Goal: Task Accomplishment & Management: Manage account settings

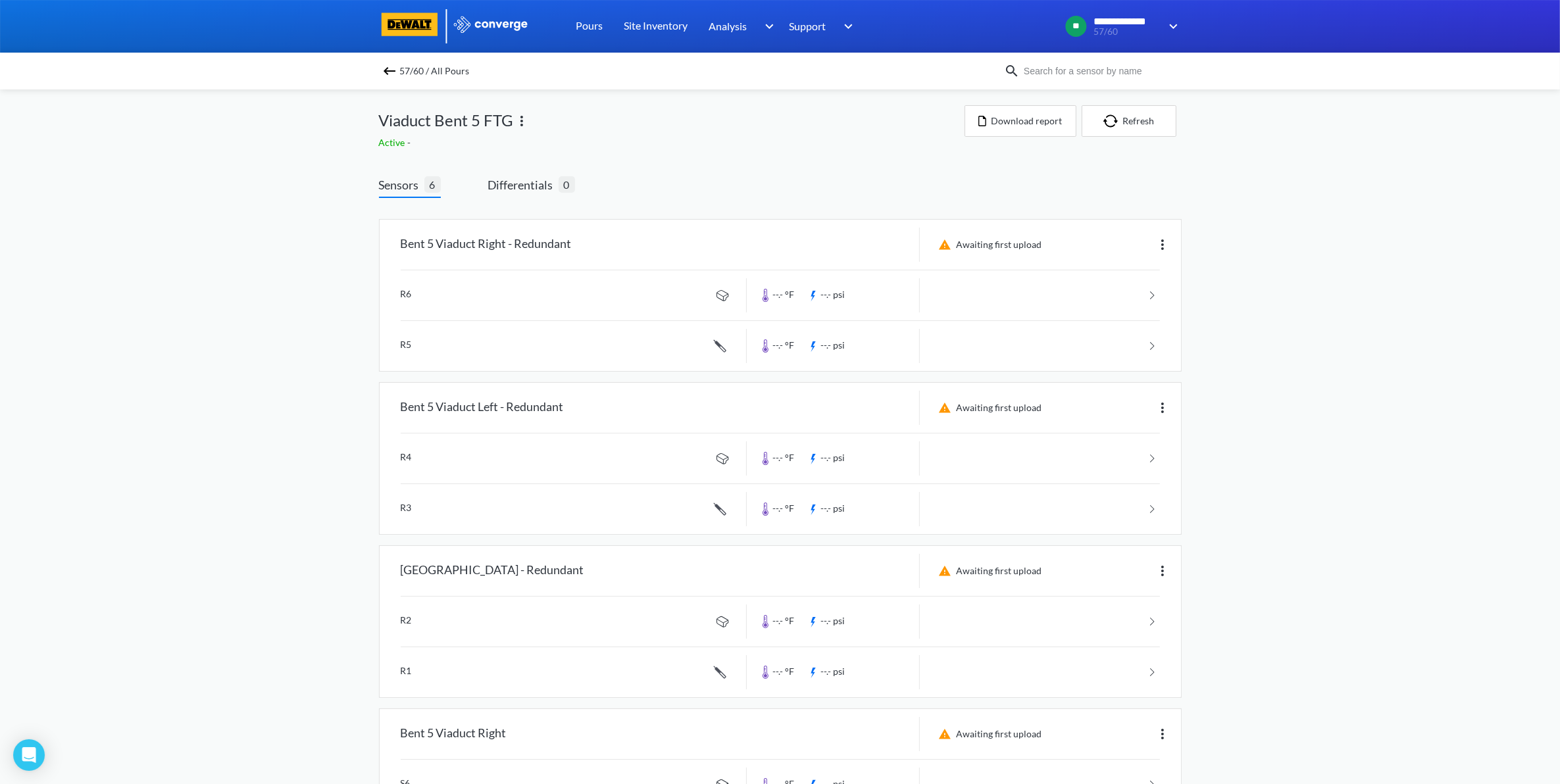
click at [392, 77] on div "57/60 / All Pours" at bounding box center [691, 71] width 625 height 18
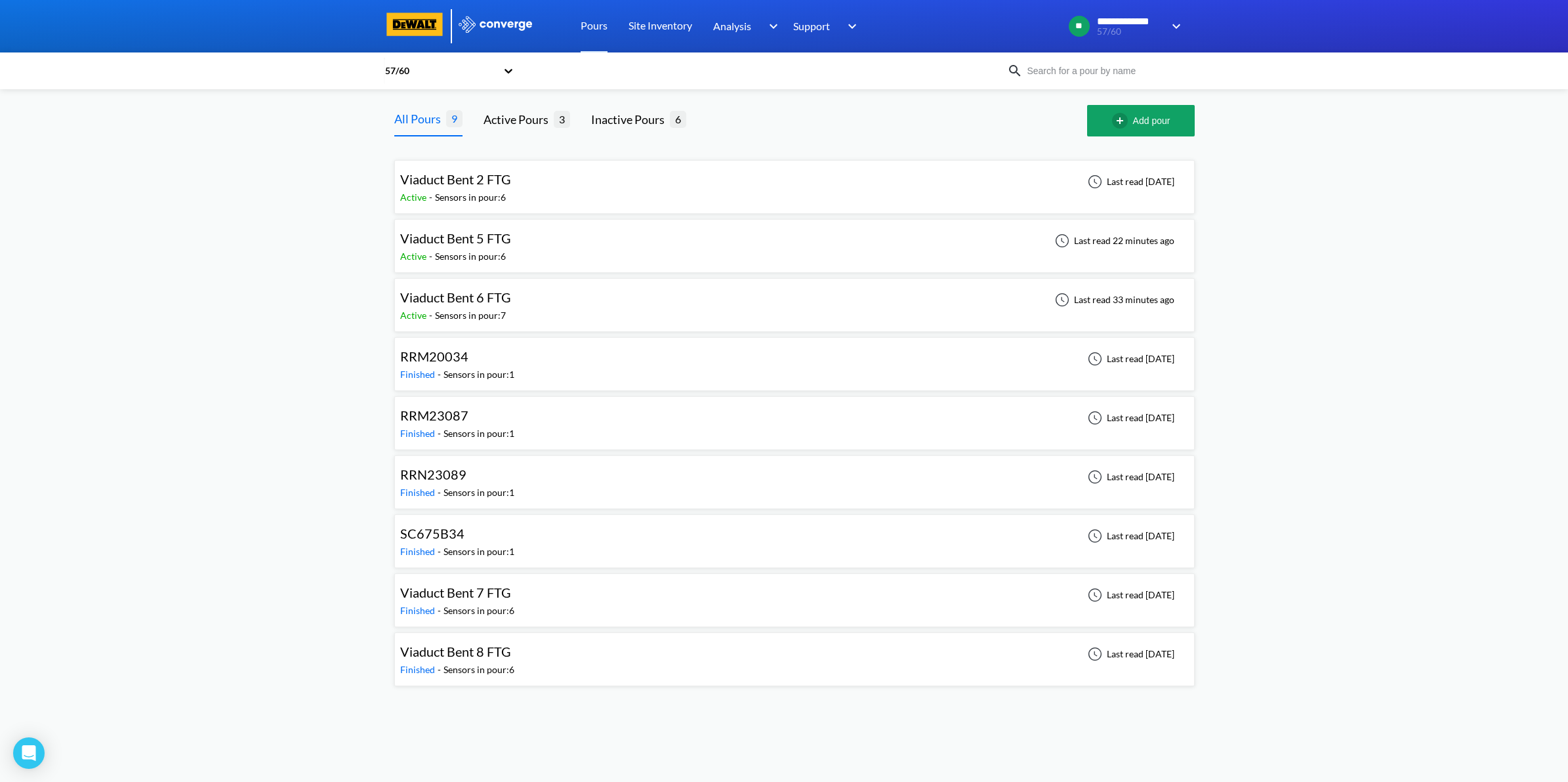
click at [670, 255] on div "Viaduct Bent 5 FTG Active - Sensors in pour: 6 Last read 22 minutes ago" at bounding box center [794, 246] width 788 height 42
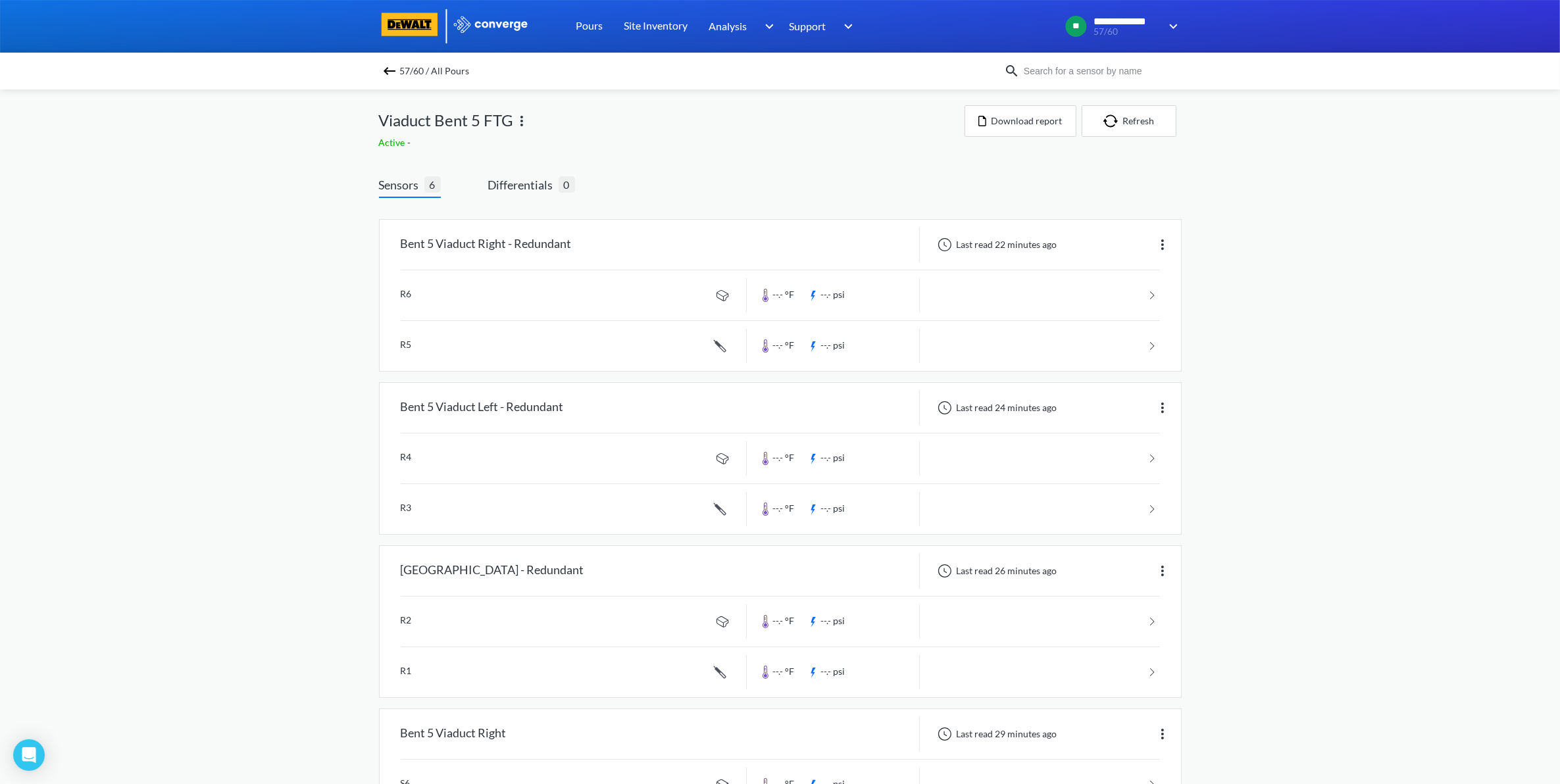
click at [389, 66] on img at bounding box center [389, 71] width 16 height 16
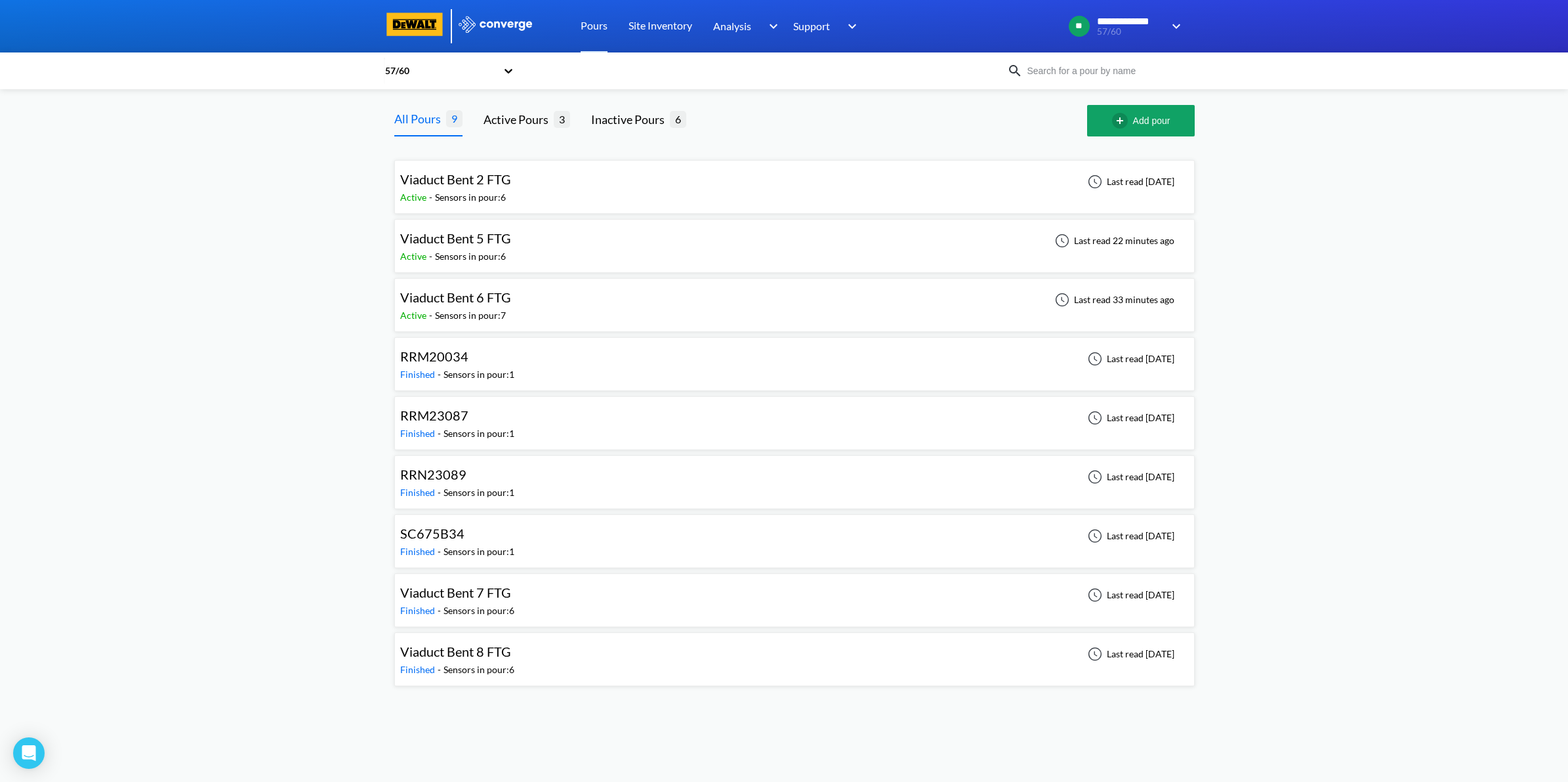
click at [900, 329] on div "Viaduct Bent 6 FTG Active - Sensors in pour: 7 Last read 33 minutes ago" at bounding box center [795, 305] width 800 height 54
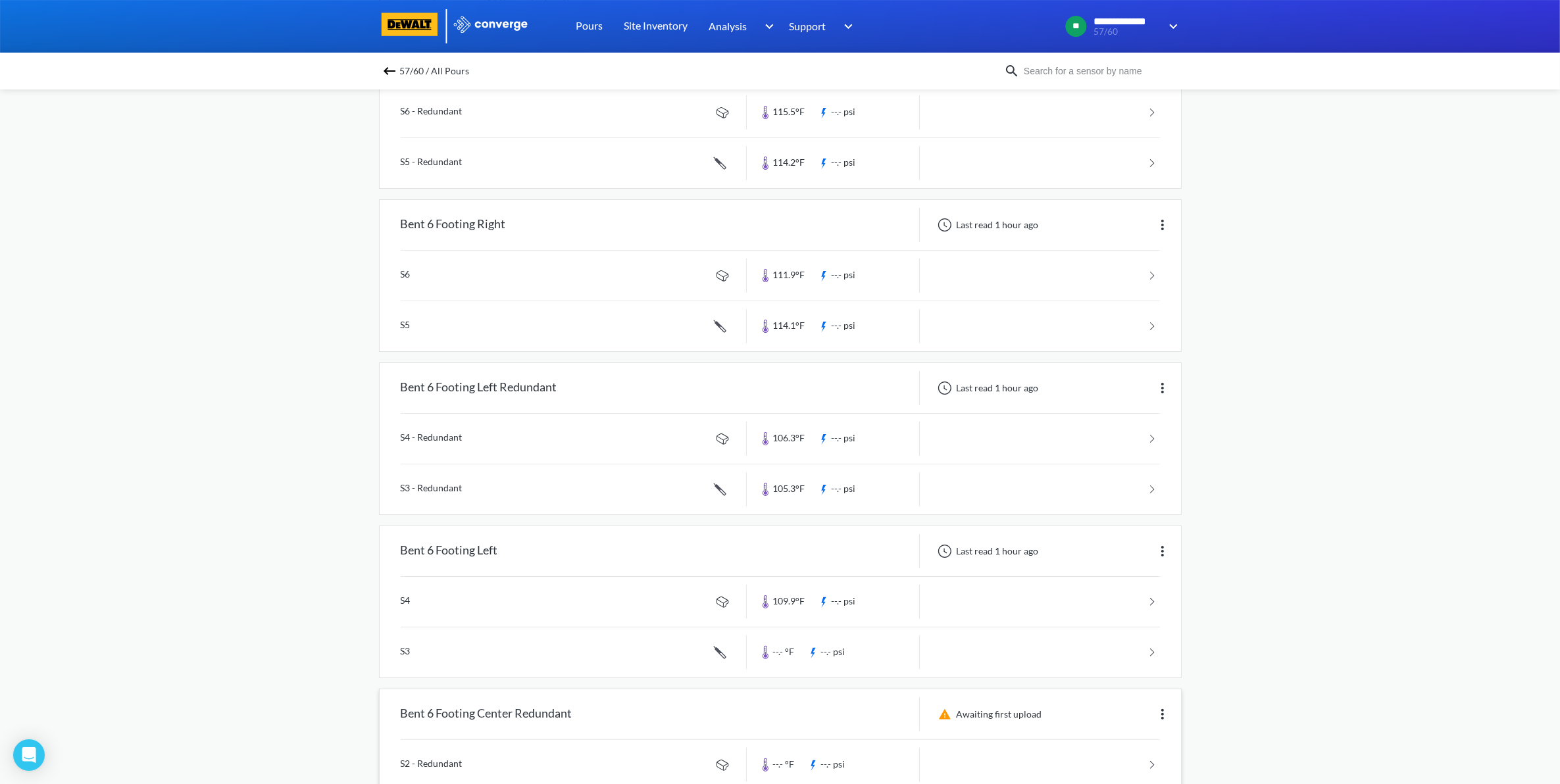
scroll to position [596, 0]
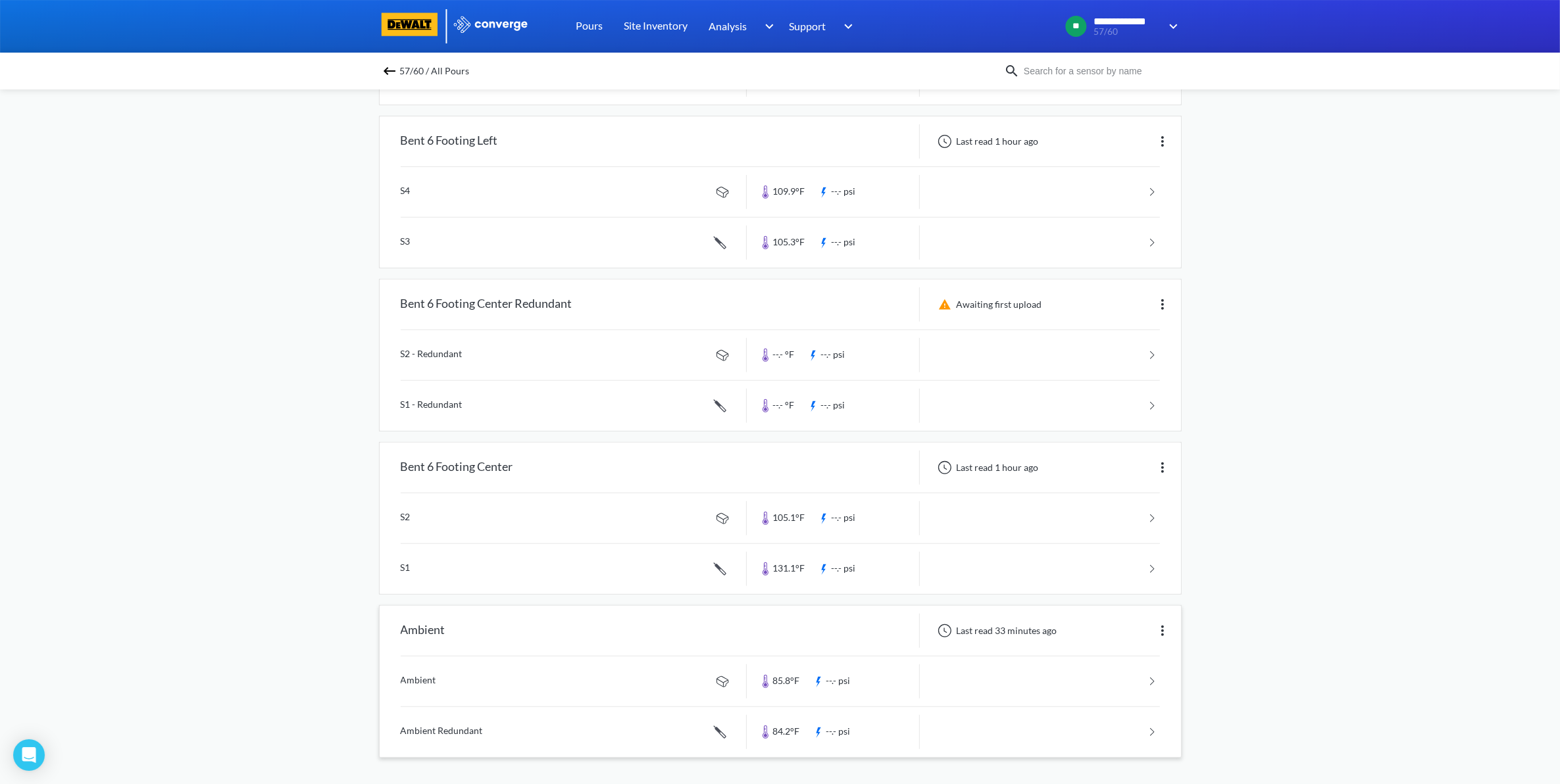
click at [1151, 633] on div "Last read 33 minutes ago" at bounding box center [1050, 631] width 262 height 34
click at [1166, 633] on img at bounding box center [1162, 631] width 16 height 16
click at [1155, 631] on div "Edit" at bounding box center [1128, 631] width 84 height 25
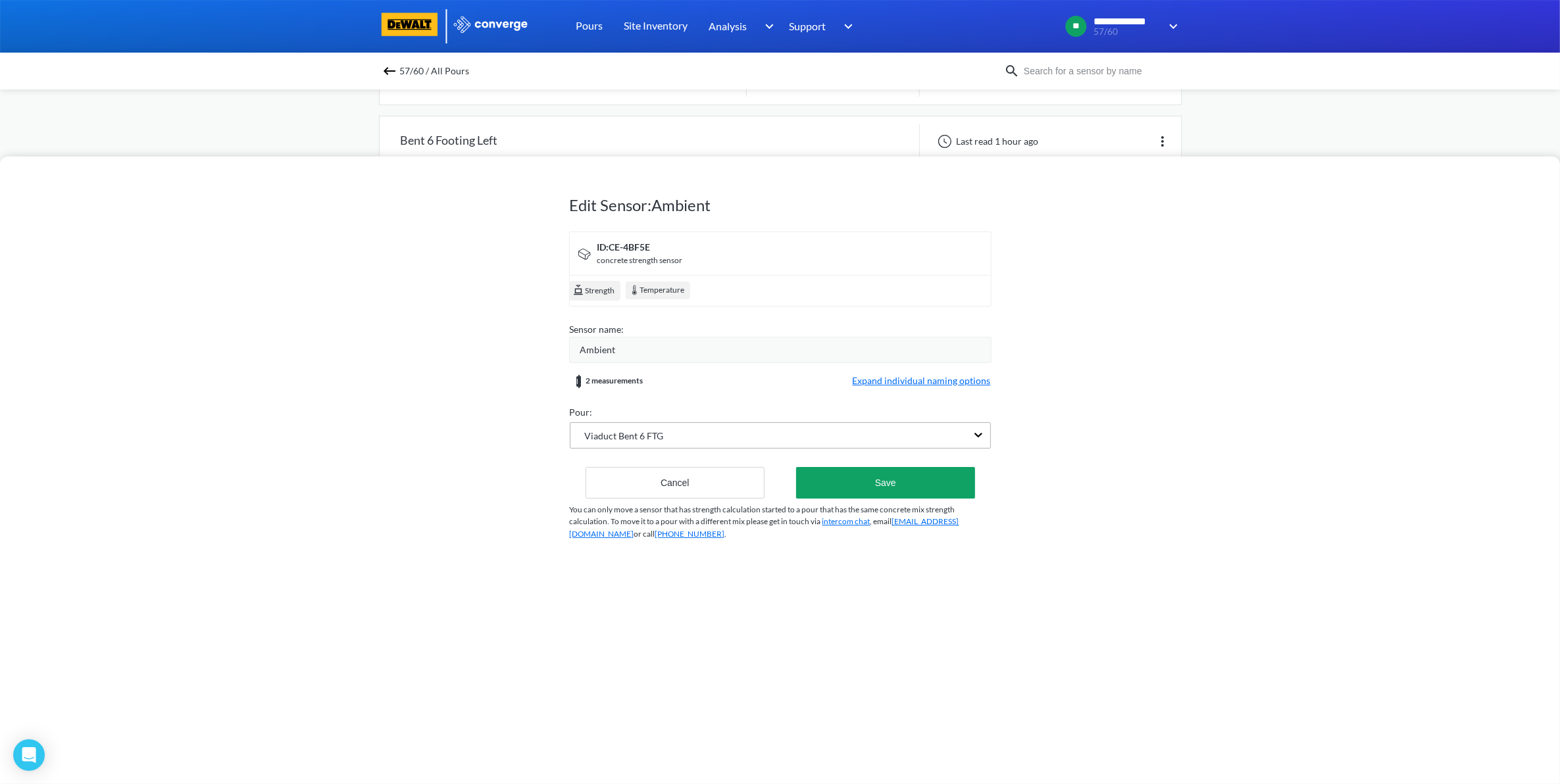
click at [710, 440] on div "Viaduct Bent 6 FTG" at bounding box center [768, 435] width 396 height 25
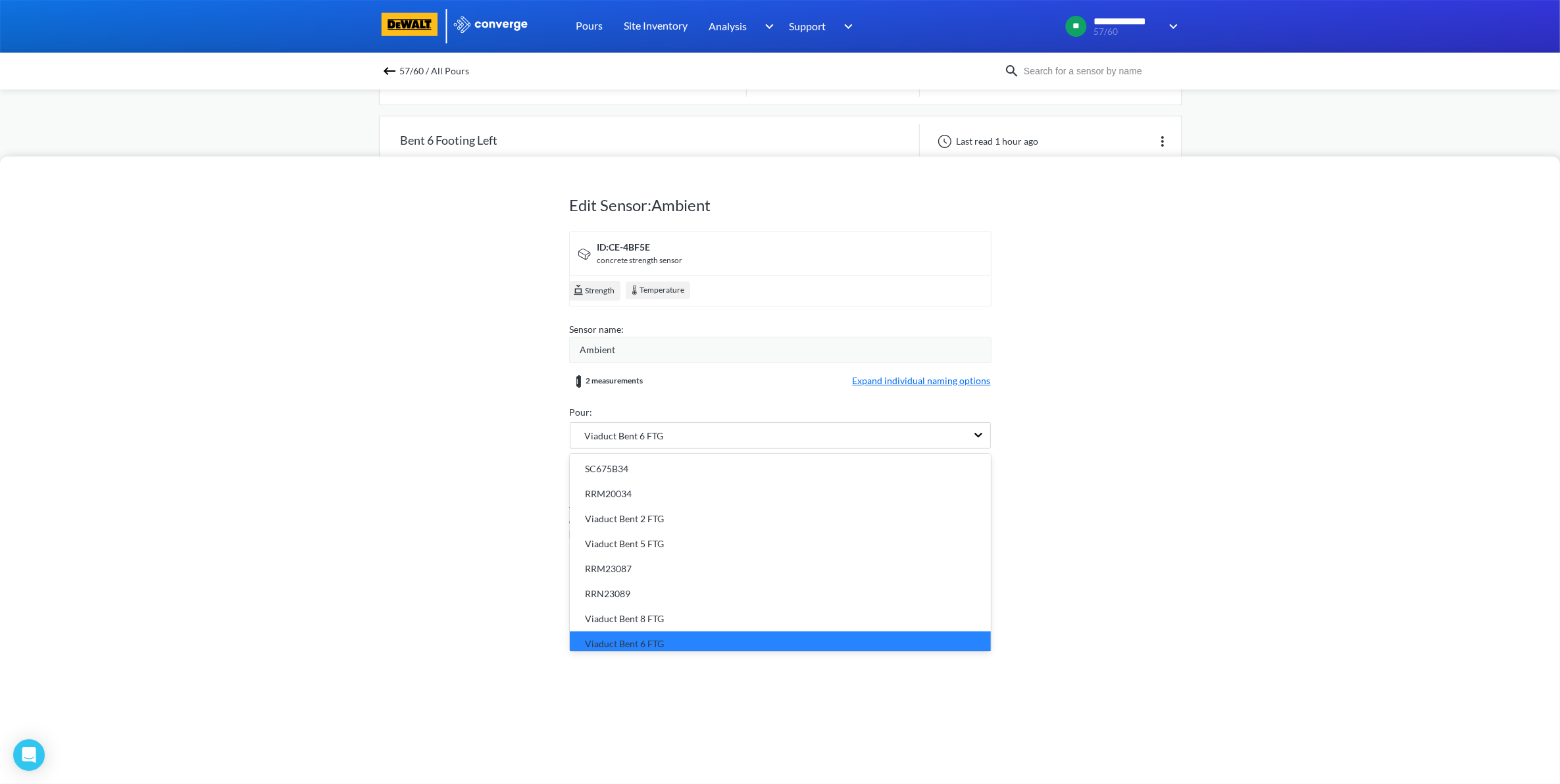
scroll to position [14, 0]
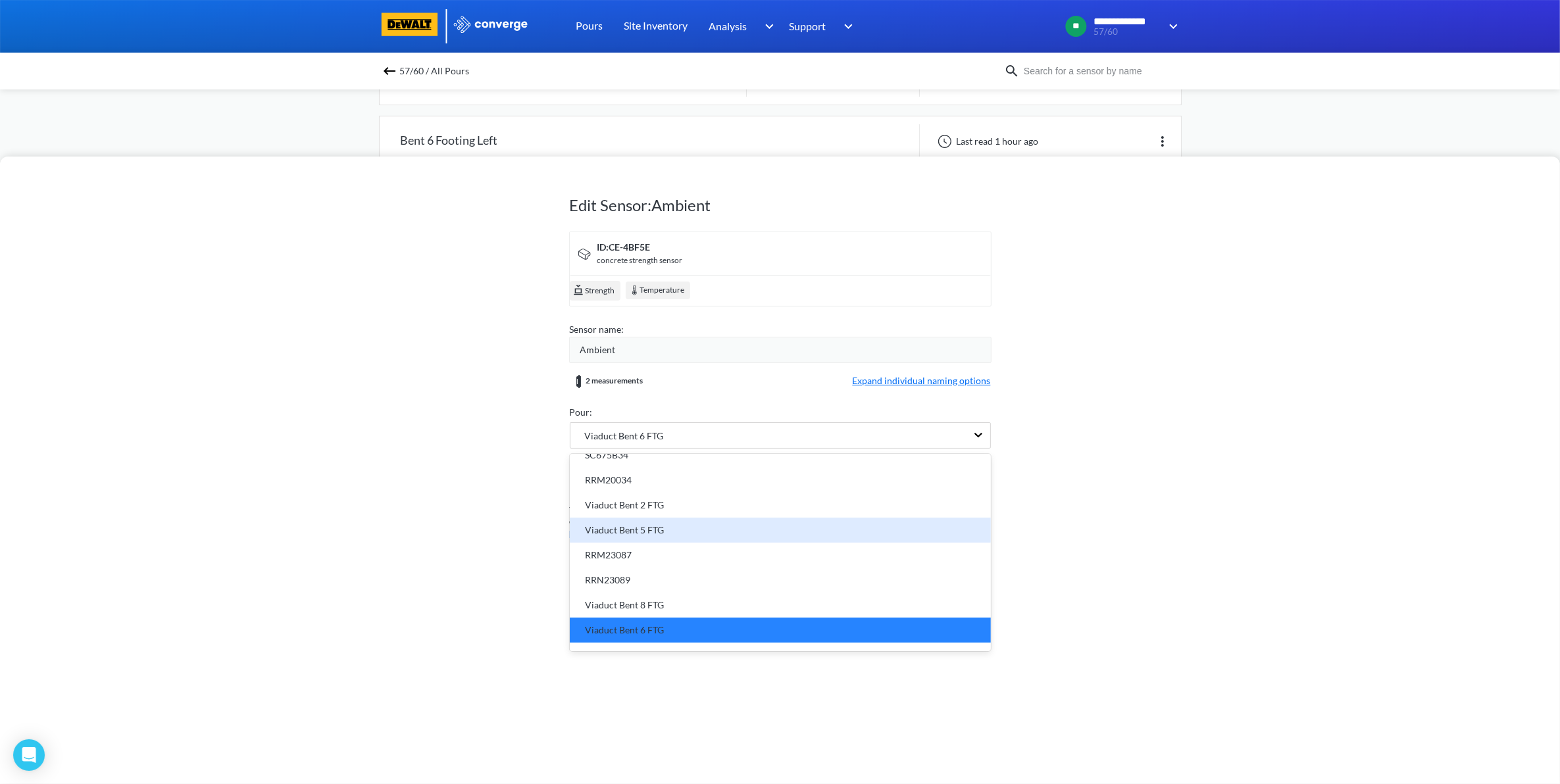
click at [698, 531] on div "Viaduct Bent 5 FTG" at bounding box center [780, 531] width 405 height 15
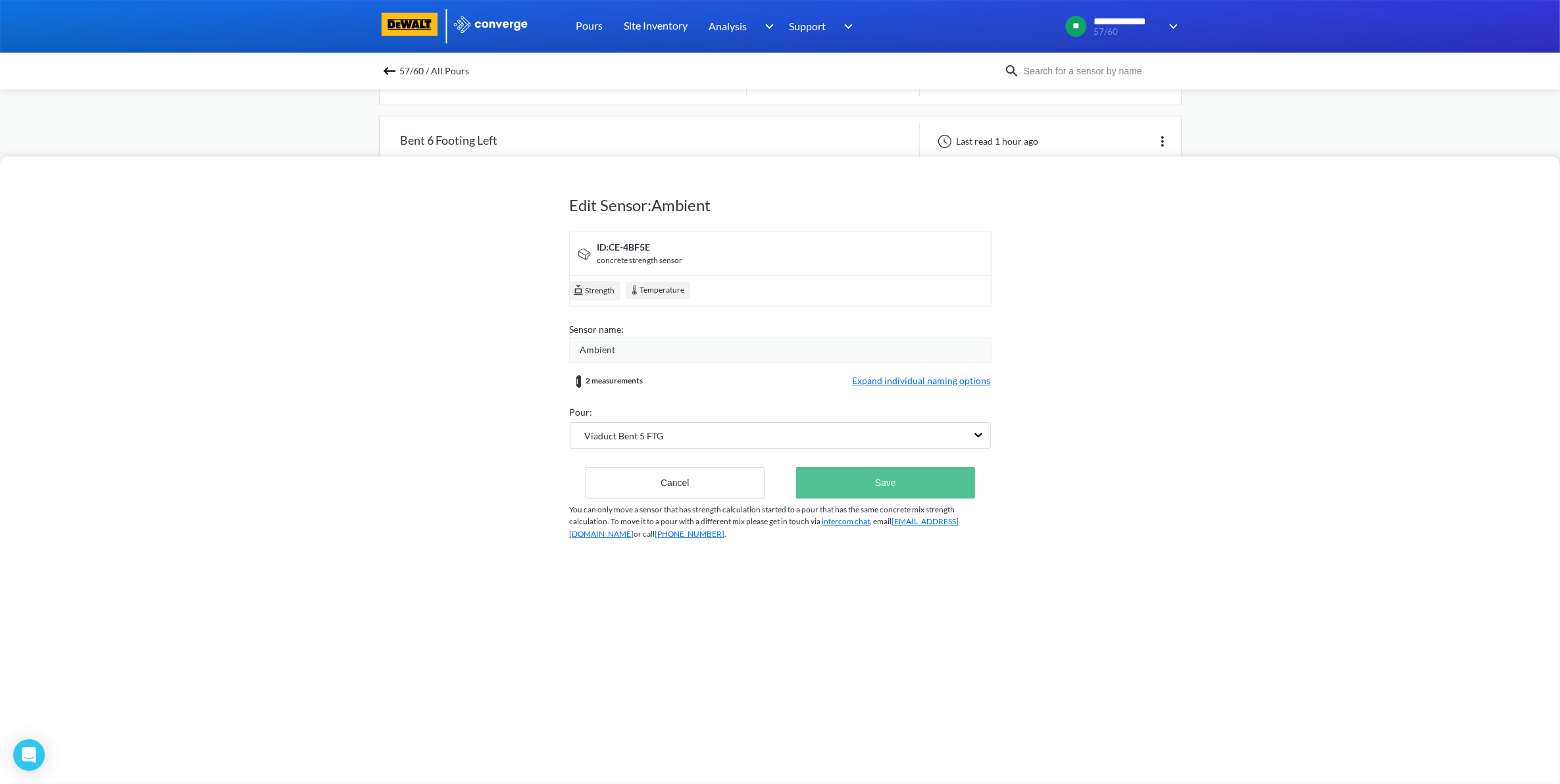
click at [890, 486] on button "Save" at bounding box center [885, 483] width 178 height 31
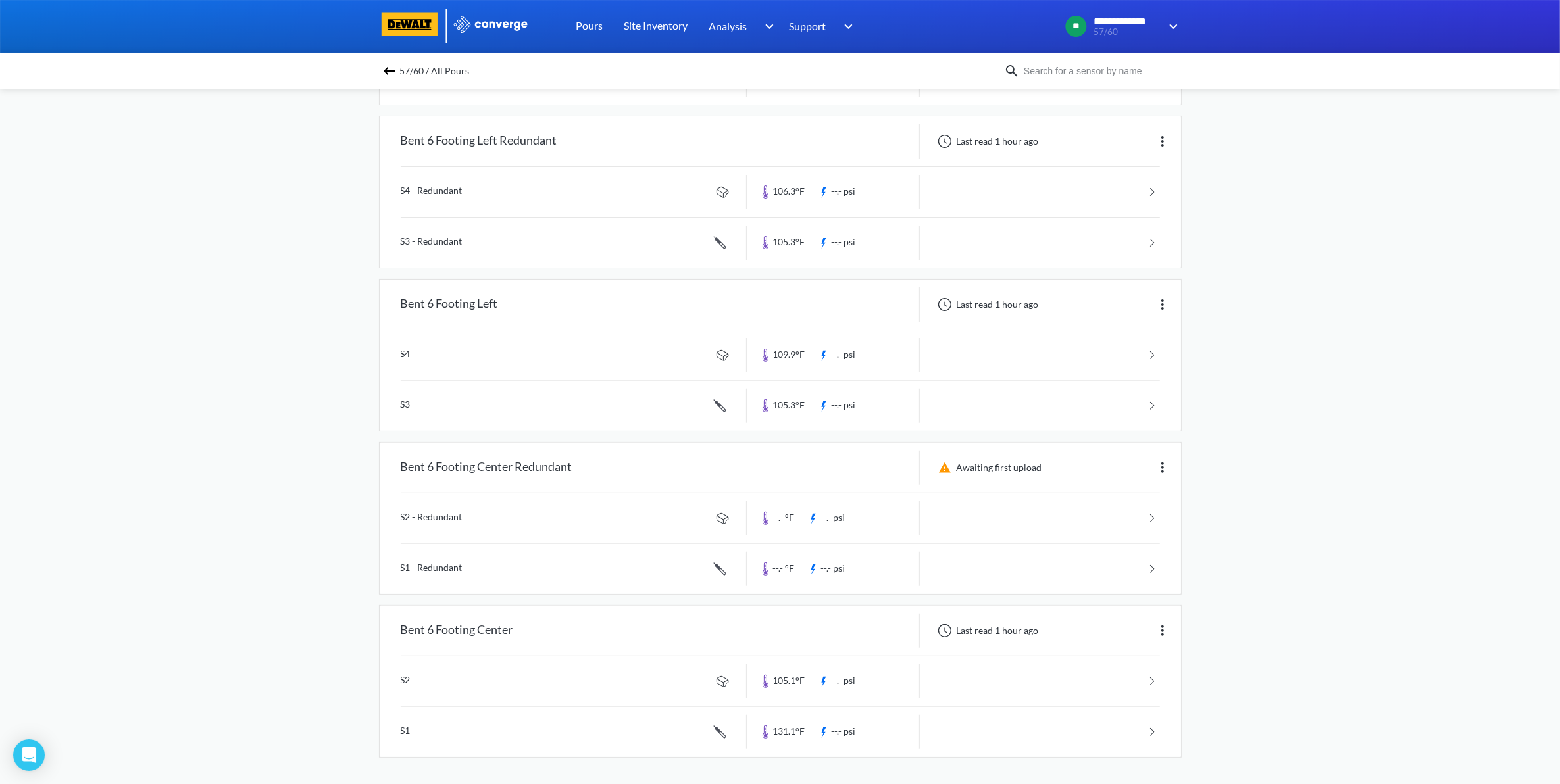
scroll to position [0, 0]
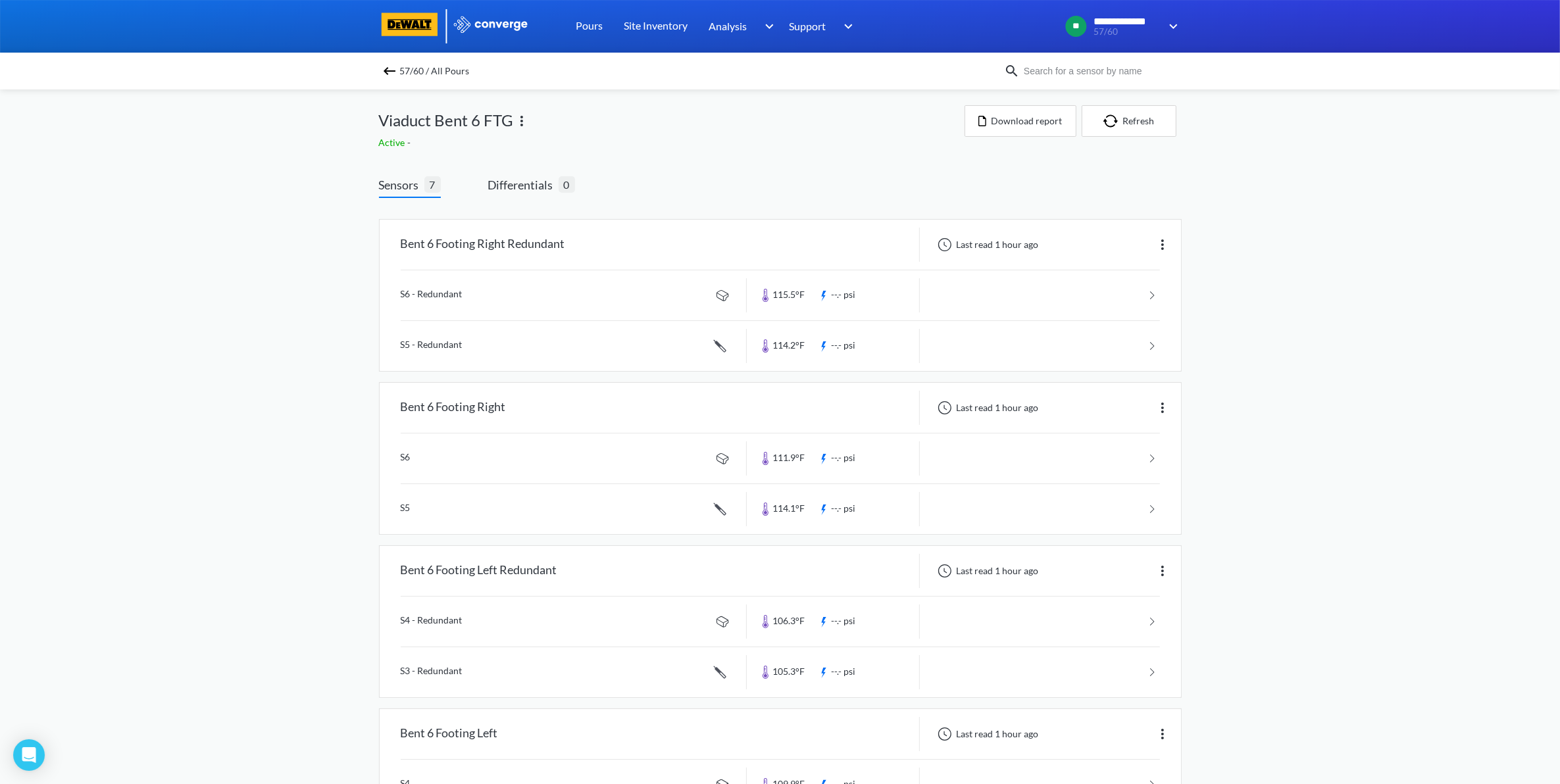
click at [390, 71] on img at bounding box center [389, 71] width 16 height 16
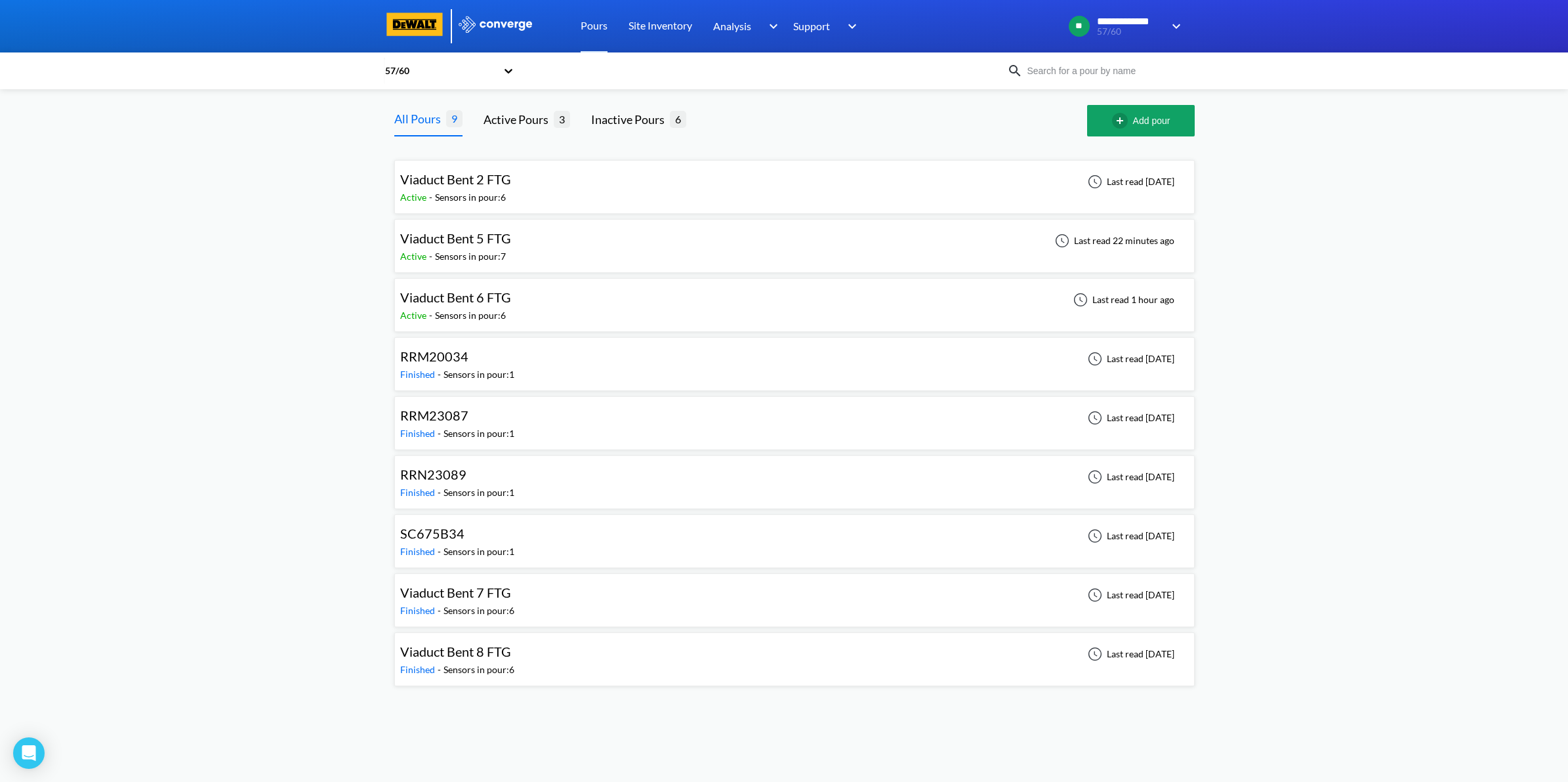
click at [663, 260] on div "Viaduct Bent 5 FTG Active - Sensors in pour: 7 Last read 22 minutes ago" at bounding box center [794, 246] width 788 height 42
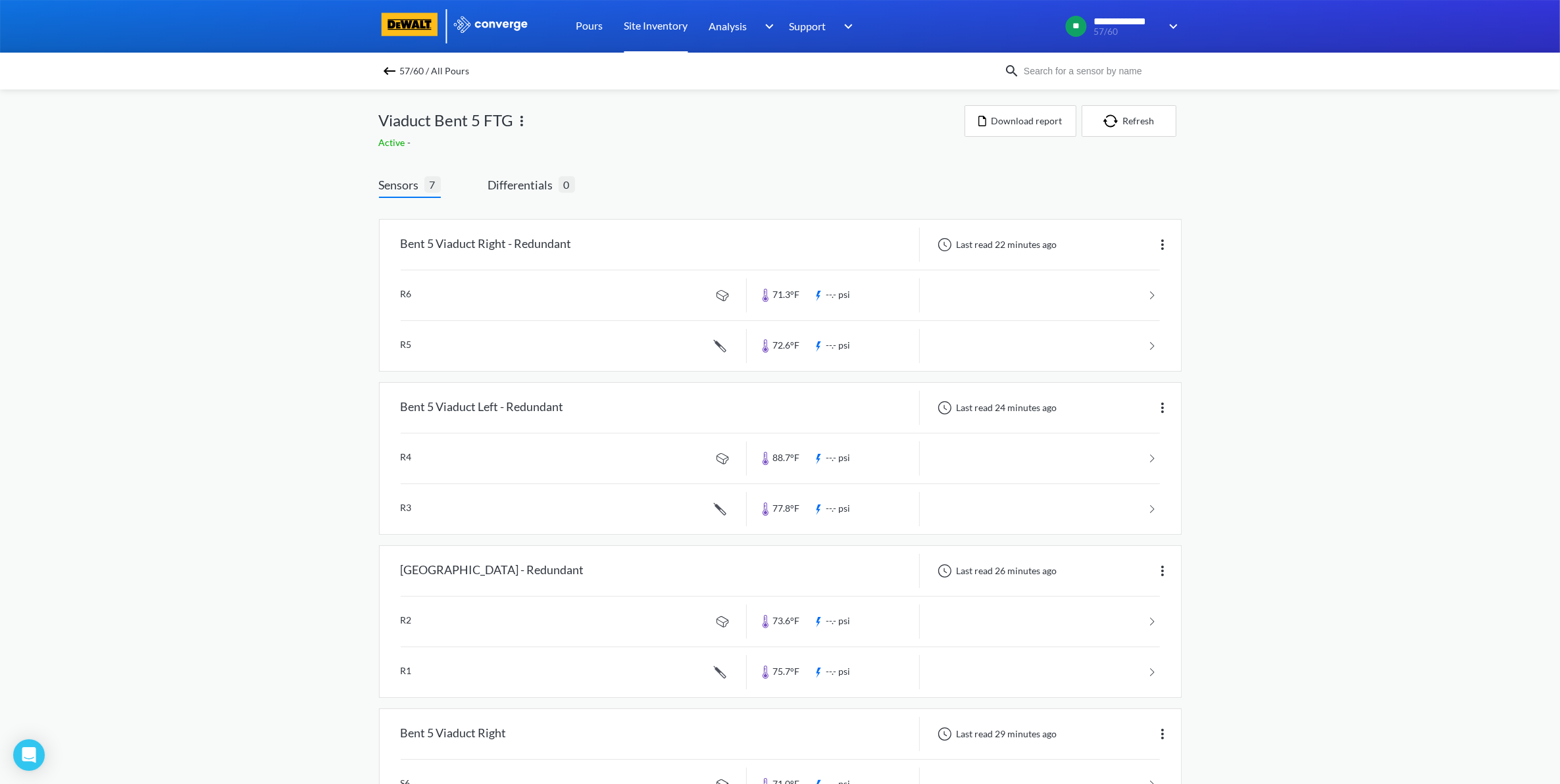
click at [669, 22] on link "Site Inventory" at bounding box center [657, 26] width 64 height 52
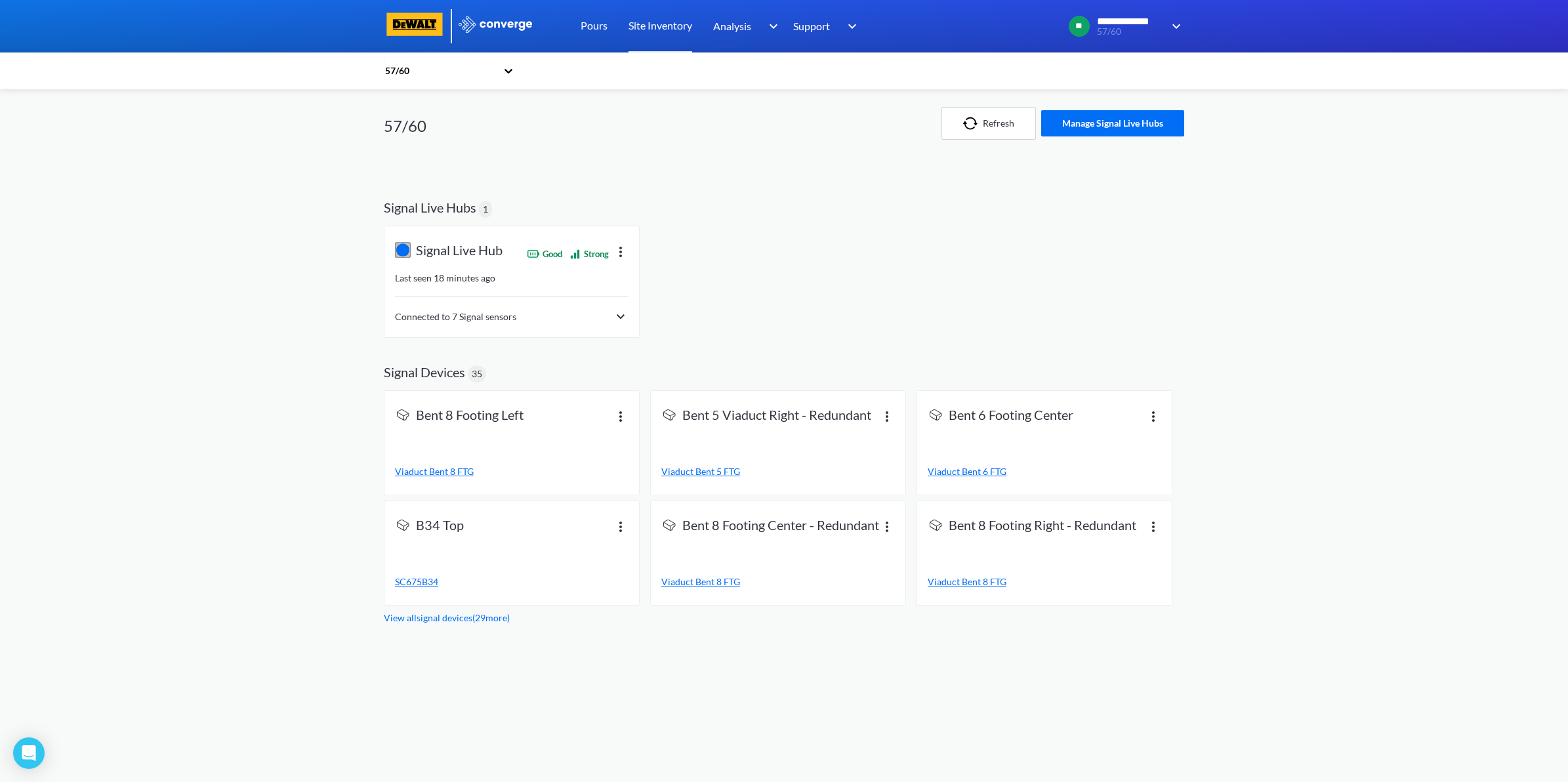
click at [599, 319] on div "Connected to 7 Signal sensors" at bounding box center [511, 317] width 233 height 16
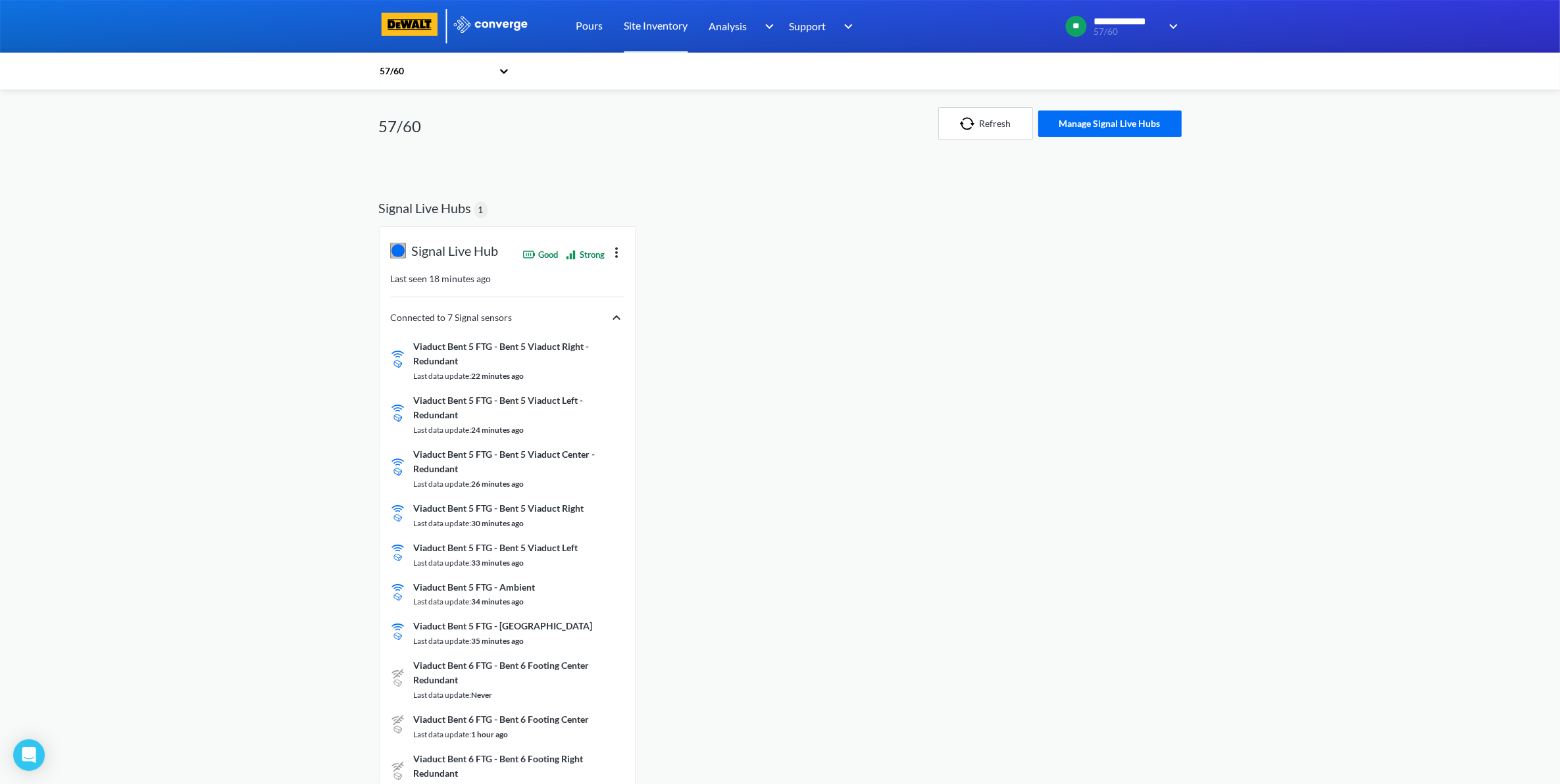
scroll to position [83, 0]
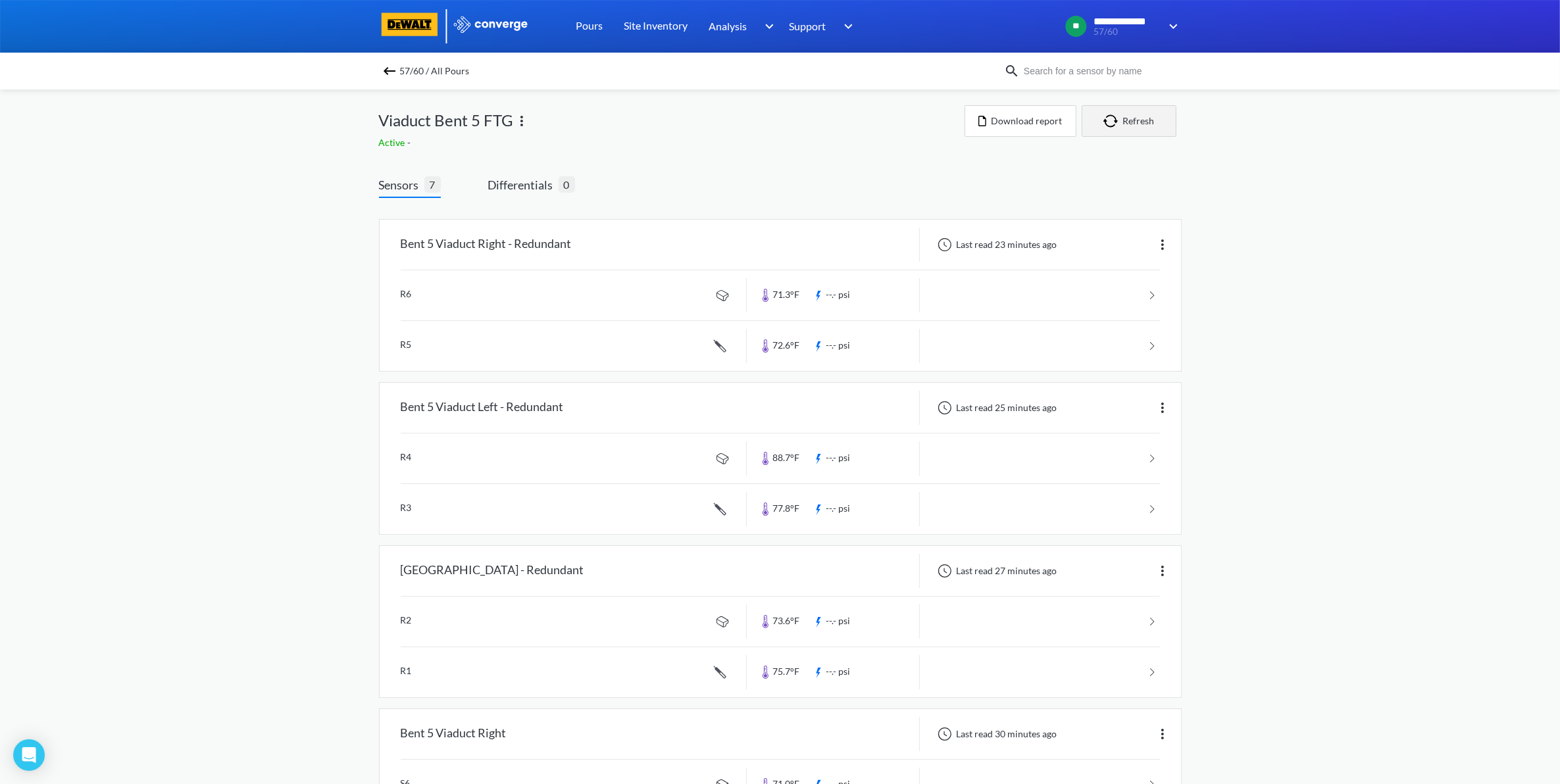
drag, startPoint x: 1112, startPoint y: 119, endPoint x: 1114, endPoint y: 106, distance: 13.2
click at [1112, 117] on img "button" at bounding box center [1114, 121] width 20 height 13
